Goal: Task Accomplishment & Management: Manage account settings

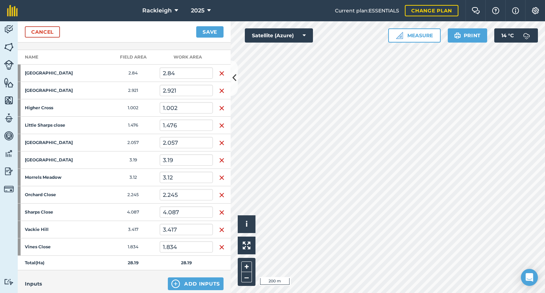
scroll to position [107, 0]
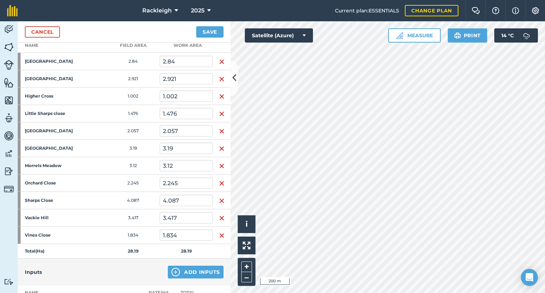
click at [220, 219] on img "button" at bounding box center [222, 218] width 6 height 9
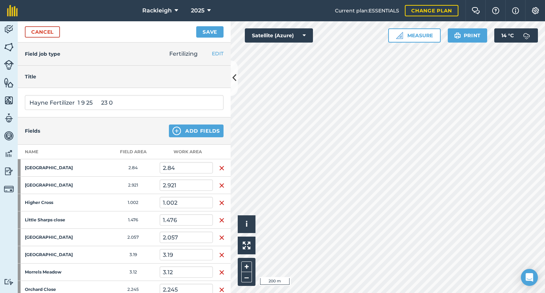
scroll to position [71, 0]
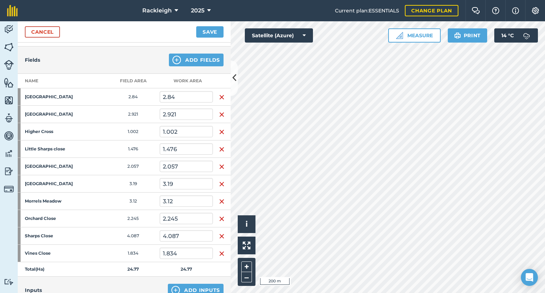
click at [219, 146] on img "button" at bounding box center [222, 149] width 6 height 9
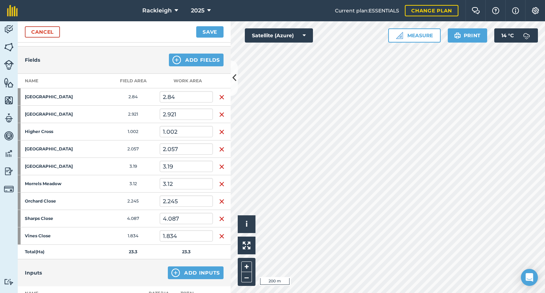
click at [219, 147] on img "button" at bounding box center [222, 149] width 6 height 9
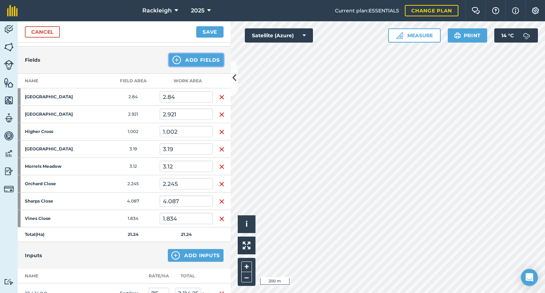
click at [210, 58] on button "Add Fields" at bounding box center [196, 60] width 55 height 13
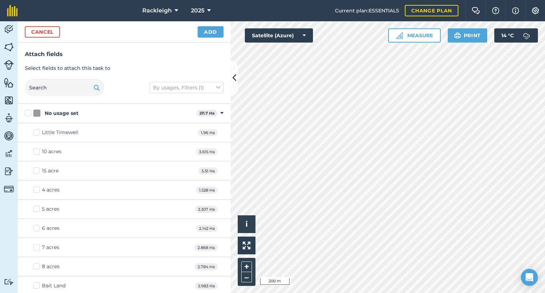
checkbox input "true"
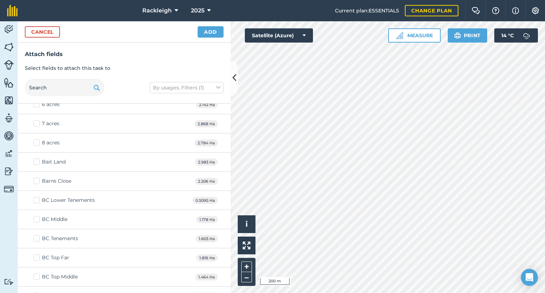
scroll to position [107, 0]
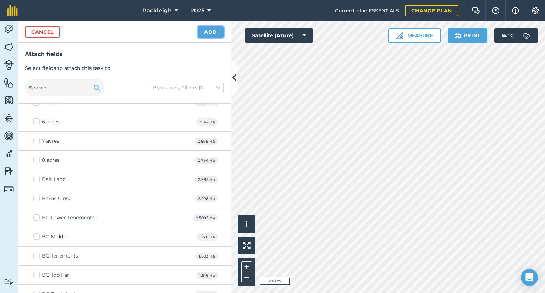
click at [216, 30] on button "Add" at bounding box center [211, 31] width 26 height 11
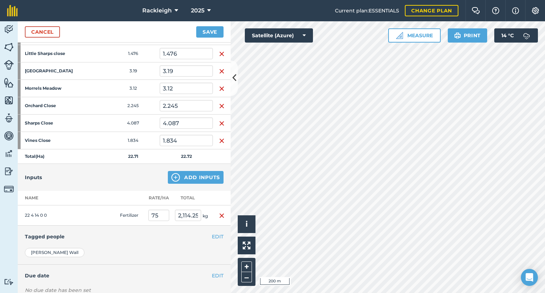
scroll to position [178, 0]
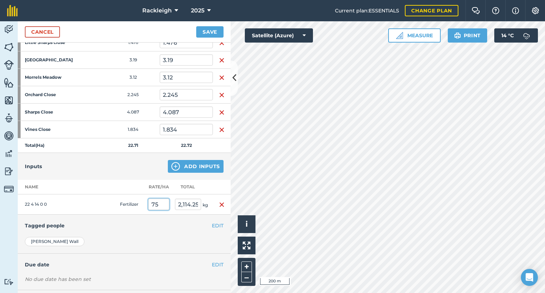
click at [160, 203] on input "75" at bounding box center [158, 204] width 21 height 11
type input "7"
type input "100"
type input "2,271"
click at [103, 212] on td at bounding box center [103, 205] width 28 height 20
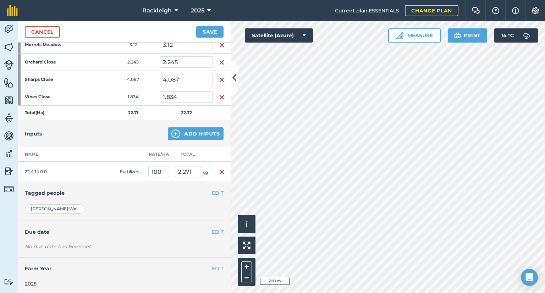
scroll to position [210, 0]
click at [162, 171] on input "100" at bounding box center [158, 171] width 21 height 11
type input "120"
click at [196, 26] on button "Save" at bounding box center [209, 31] width 27 height 11
type input "2,725.2"
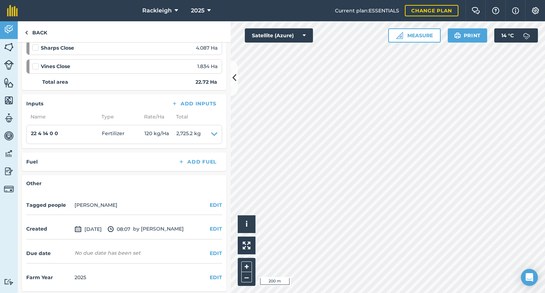
scroll to position [246, 0]
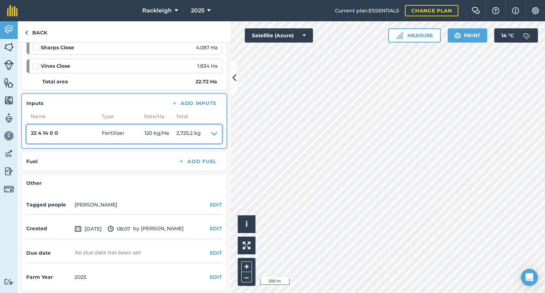
click at [211, 132] on icon at bounding box center [214, 134] width 6 height 10
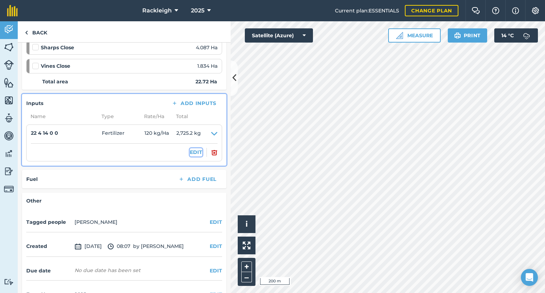
click at [193, 150] on button "EDIT" at bounding box center [196, 152] width 12 height 8
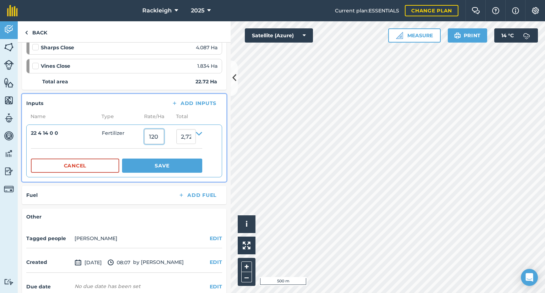
click at [159, 136] on input "120" at bounding box center [155, 136] width 20 height 15
type input "100"
type input "2,271"
click at [164, 168] on button "Save" at bounding box center [162, 166] width 80 height 14
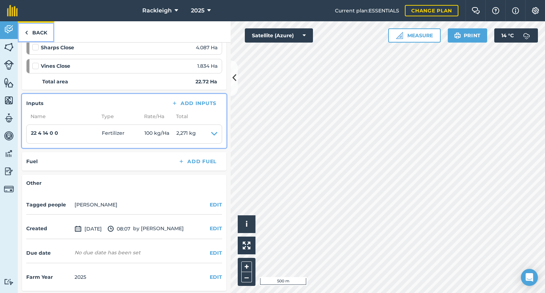
click at [30, 32] on link "Back" at bounding box center [36, 31] width 37 height 21
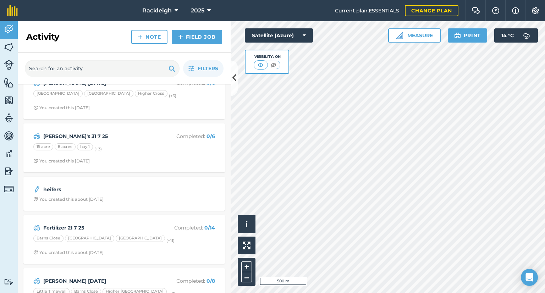
scroll to position [391, 0]
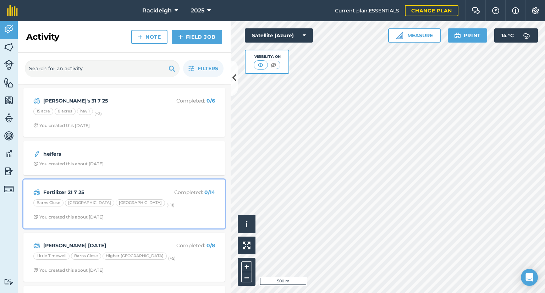
click at [98, 209] on div "Fertilizer 21 7 25 Completed : 0 / 14 [GEOGRAPHIC_DATA] [GEOGRAPHIC_DATA] (+ 11…" at bounding box center [124, 204] width 193 height 40
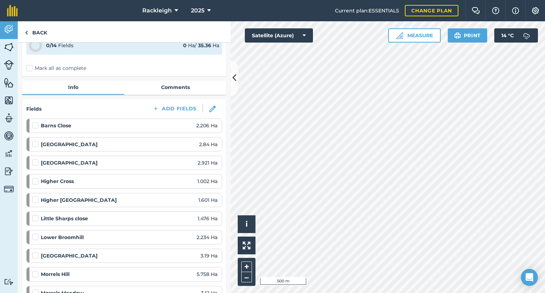
scroll to position [36, 0]
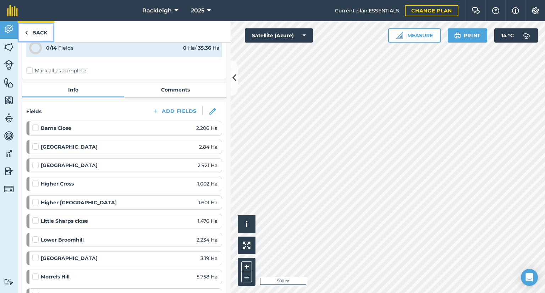
click at [30, 32] on link "Back" at bounding box center [36, 31] width 37 height 21
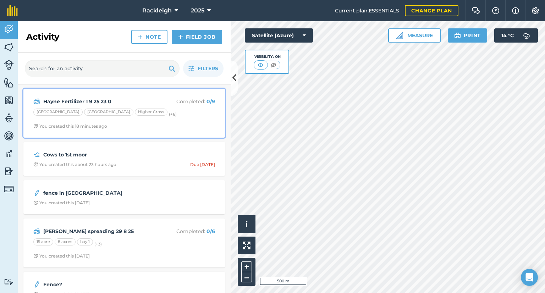
click at [91, 114] on div "[GEOGRAPHIC_DATA]" at bounding box center [108, 112] width 49 height 7
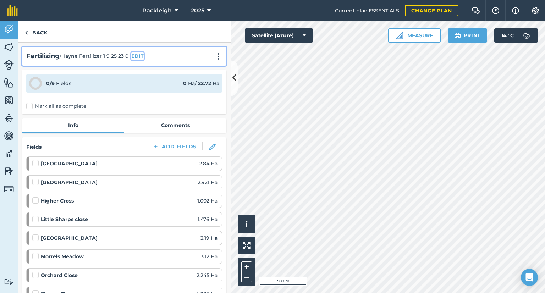
click at [136, 53] on button "EDIT" at bounding box center [137, 56] width 12 height 8
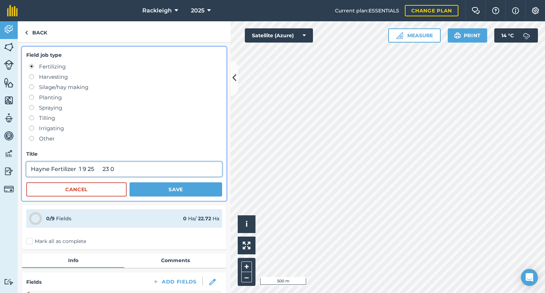
click at [119, 164] on input "Hayne Fertilizer 1 9 25 23 0" at bounding box center [124, 169] width 196 height 15
click at [103, 168] on input "Hayne Fertilizer 1 9 25 23 0" at bounding box center [124, 169] width 196 height 15
click at [119, 168] on input "Hayne Fertilizer 1 9 25 23 0" at bounding box center [124, 169] width 196 height 15
type input "Hayne Fertilizer 1 9 25 23 0 13 8"
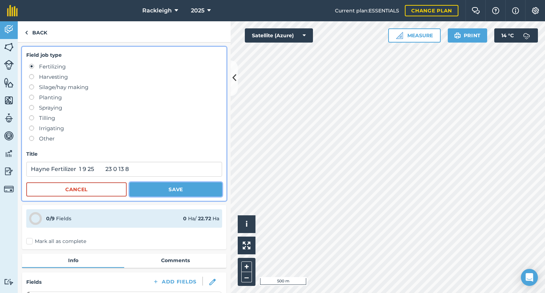
click at [178, 191] on button "Save" at bounding box center [176, 190] width 93 height 14
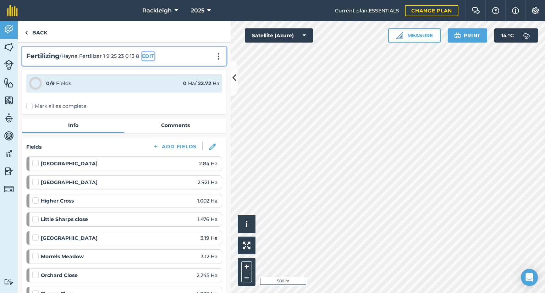
click at [150, 56] on button "EDIT" at bounding box center [148, 56] width 12 height 8
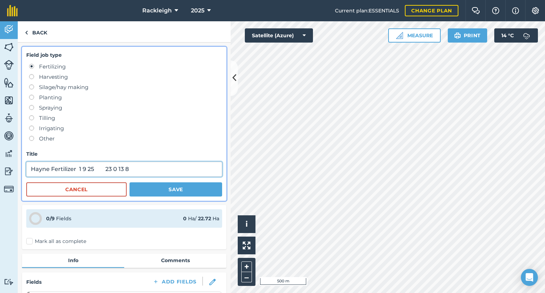
click at [87, 168] on input "Hayne Fertilizer 1 9 25 23 0 13 8" at bounding box center [124, 169] width 196 height 15
type input "Hayne Fertilizer 1 [DATE] 0 13 8"
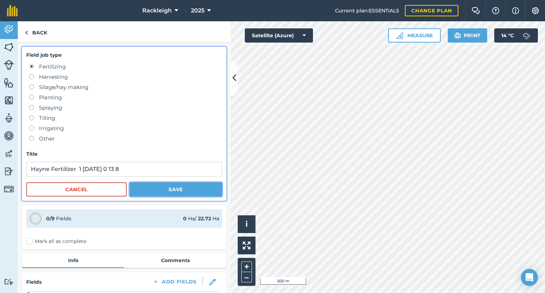
click at [164, 190] on button "Save" at bounding box center [176, 190] width 93 height 14
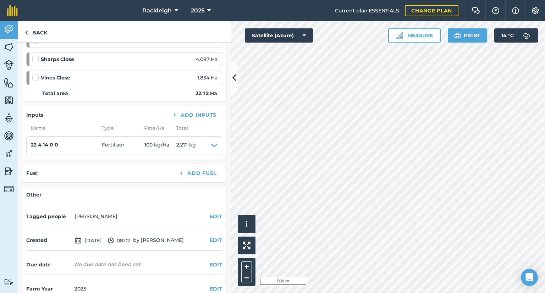
scroll to position [246, 0]
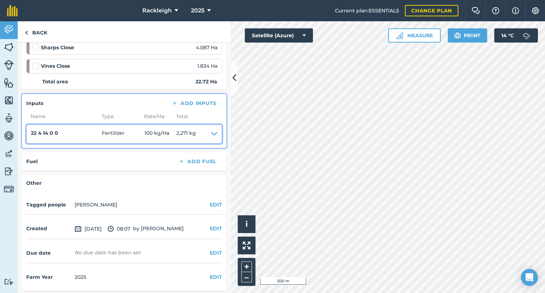
click at [211, 134] on icon at bounding box center [214, 134] width 6 height 10
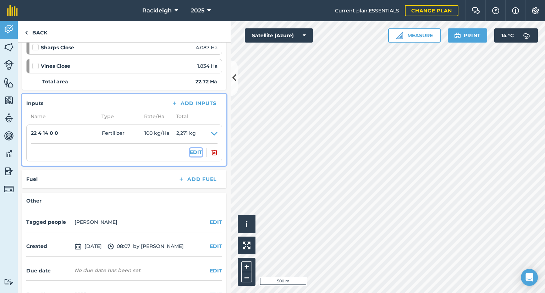
click at [190, 151] on button "EDIT" at bounding box center [196, 152] width 12 height 8
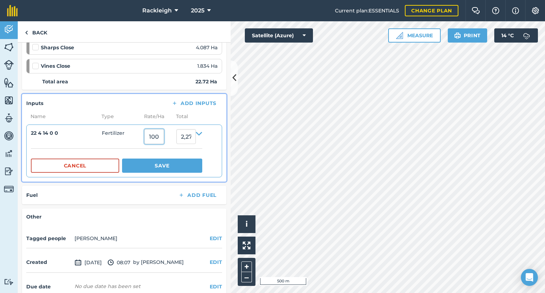
click at [159, 136] on input "100" at bounding box center [155, 136] width 20 height 15
type input "110"
type input "2,498.1"
click at [167, 163] on button "Save" at bounding box center [162, 166] width 80 height 14
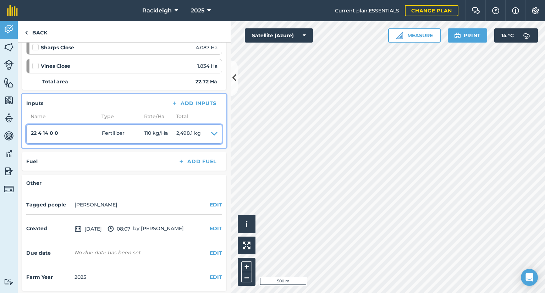
click at [211, 131] on icon at bounding box center [214, 134] width 6 height 10
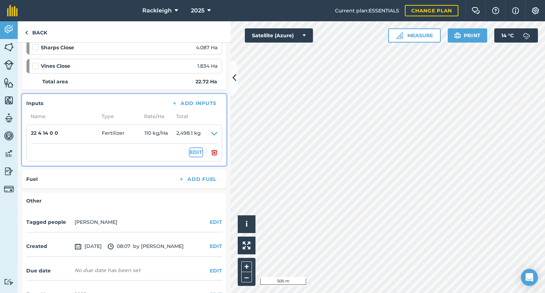
click at [190, 150] on button "EDIT" at bounding box center [196, 152] width 12 height 8
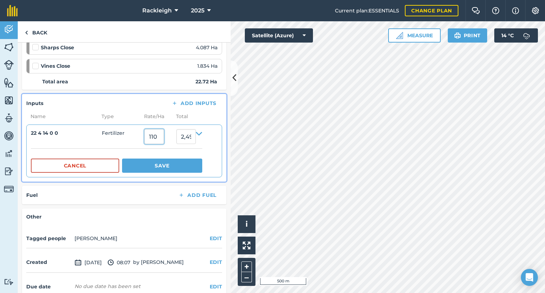
click at [164, 138] on input "110" at bounding box center [155, 136] width 20 height 15
type input "125"
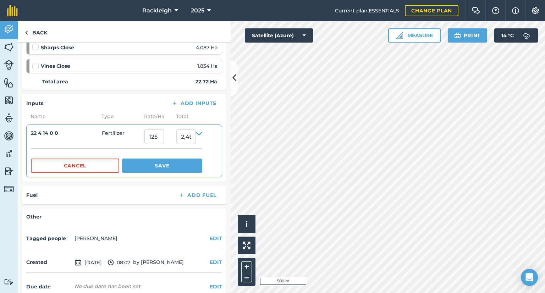
type input "2,838.75"
click at [168, 156] on div "Cancel Save" at bounding box center [116, 160] width 171 height 24
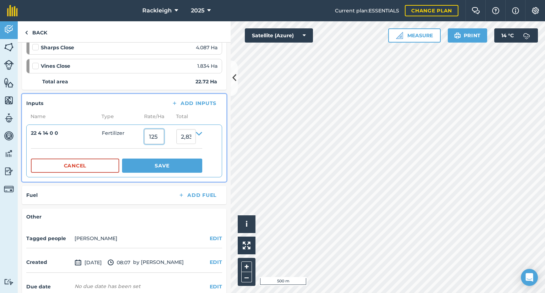
click at [157, 138] on input "125" at bounding box center [155, 136] width 20 height 15
type input "110"
type input "2,498.1"
click at [168, 164] on button "Save" at bounding box center [162, 166] width 80 height 14
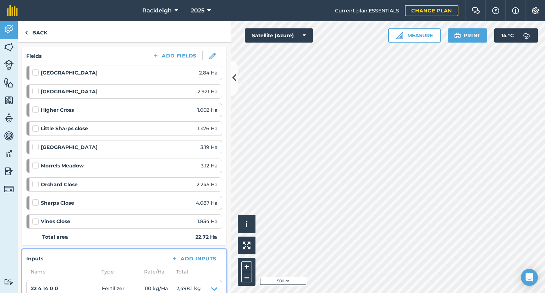
scroll to position [69, 0]
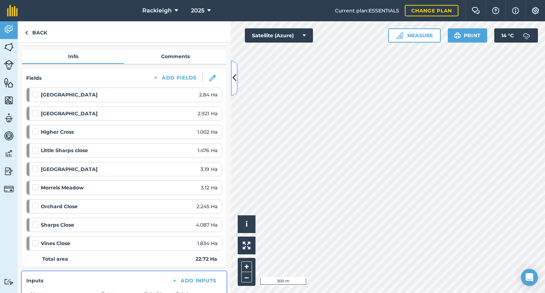
click at [236, 78] on icon at bounding box center [235, 78] width 4 height 12
